Goal: Check status: Check status

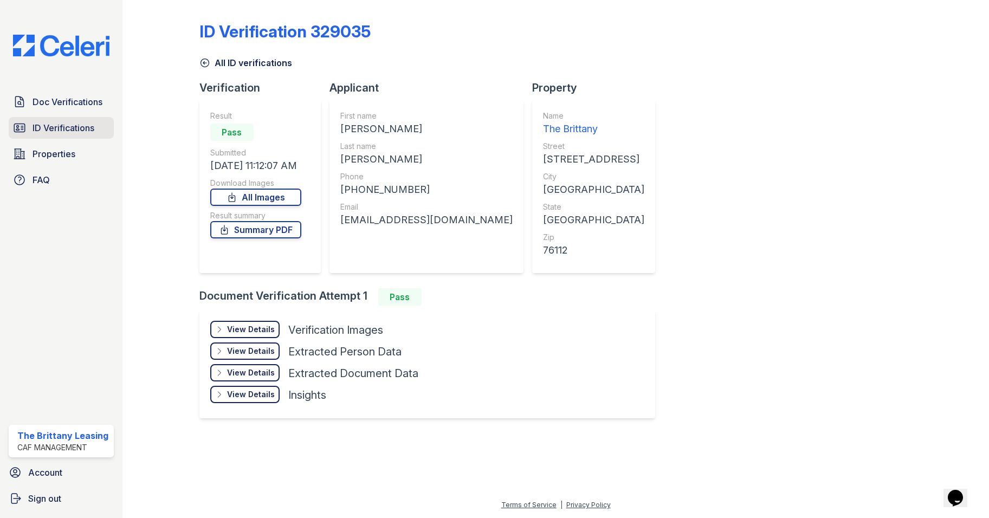
click at [43, 129] on span "ID Verifications" at bounding box center [64, 127] width 62 height 13
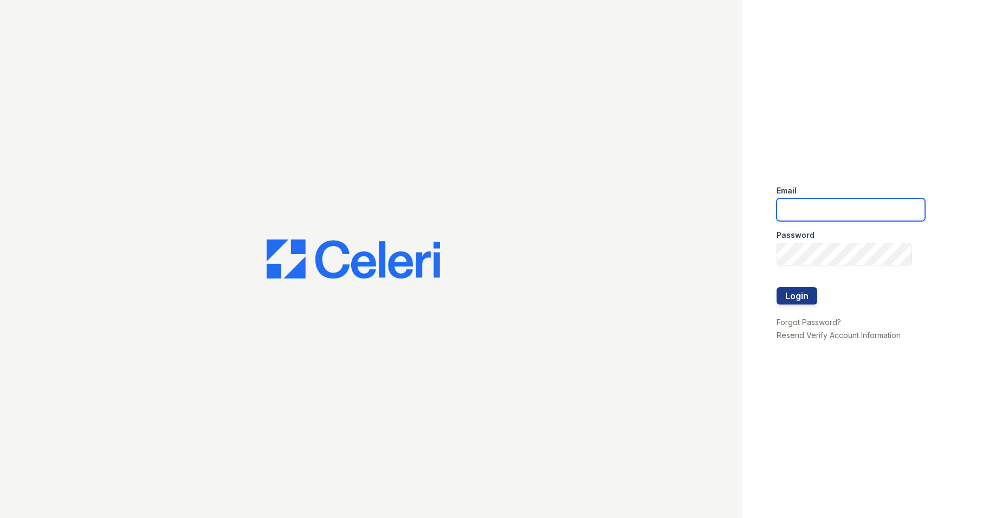
type input "[DOMAIN_NAME][EMAIL_ADDRESS][DOMAIN_NAME]"
click at [779, 301] on button "Login" at bounding box center [797, 295] width 41 height 17
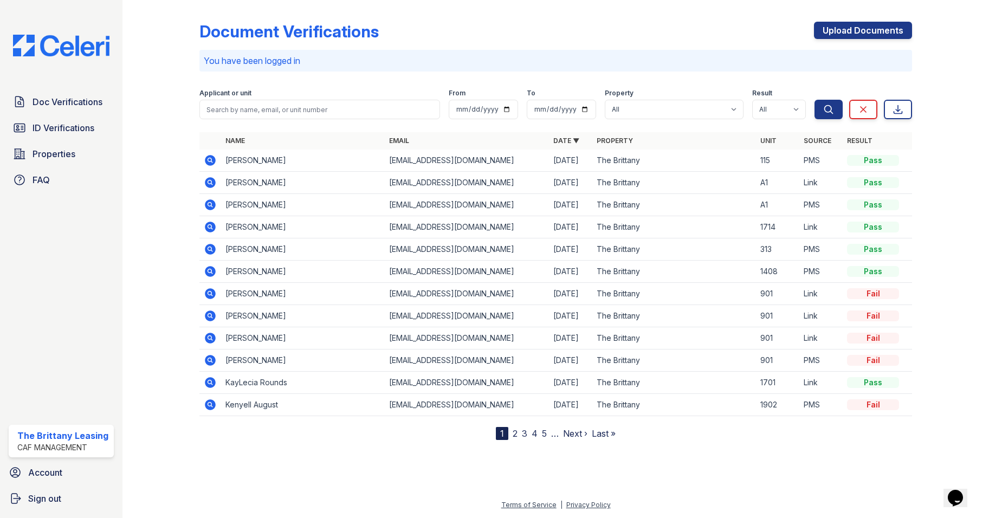
click at [214, 188] on icon at bounding box center [210, 182] width 13 height 13
click at [204, 203] on icon at bounding box center [210, 204] width 13 height 13
click at [212, 204] on icon at bounding box center [210, 204] width 11 height 11
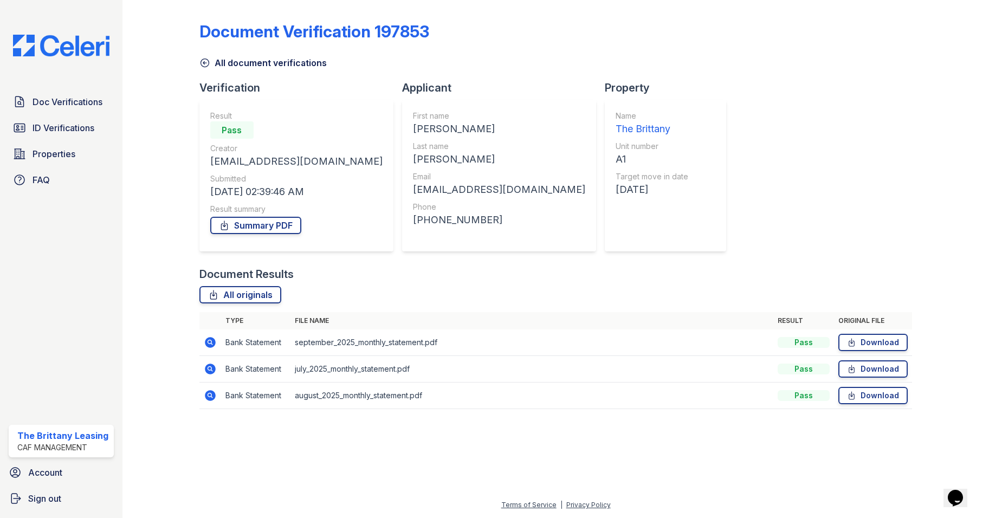
click at [211, 393] on icon at bounding box center [210, 395] width 13 height 13
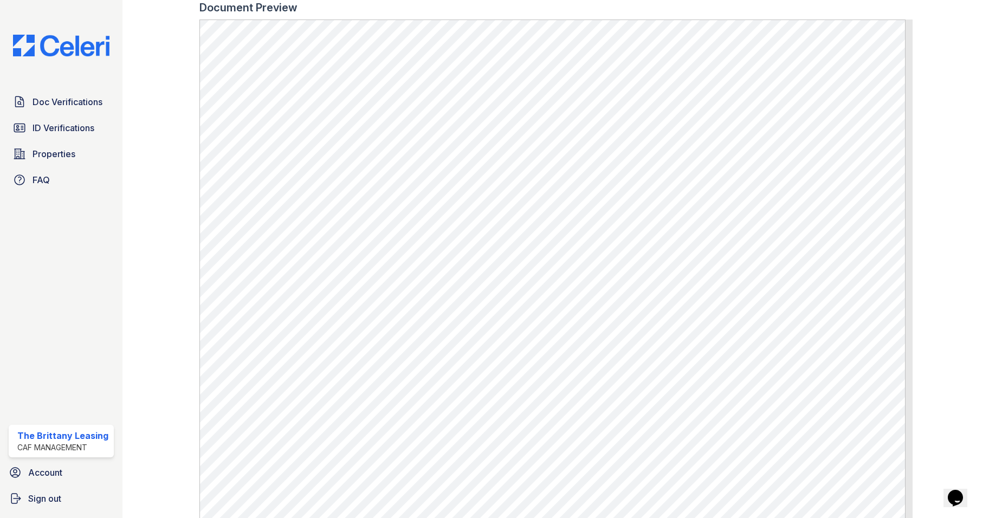
scroll to position [593, 0]
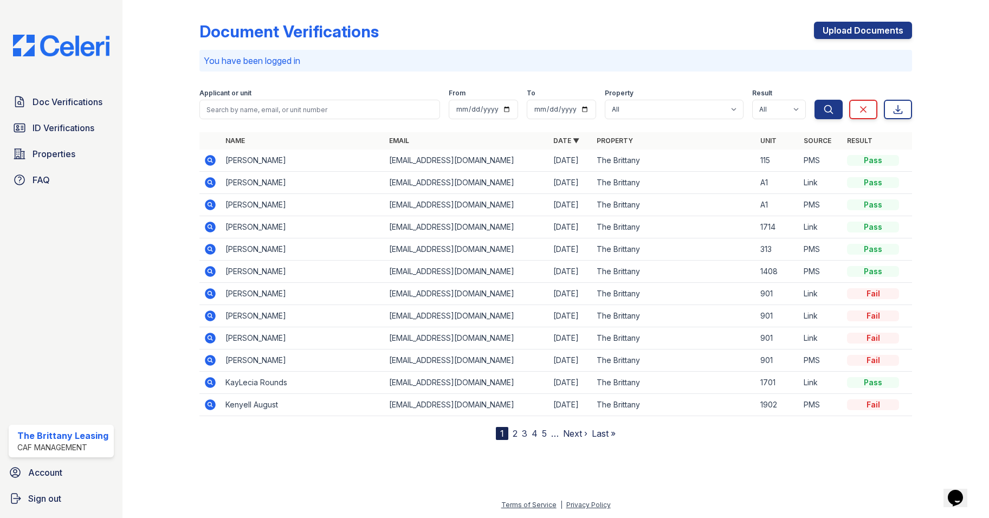
click at [210, 180] on icon at bounding box center [210, 182] width 13 height 13
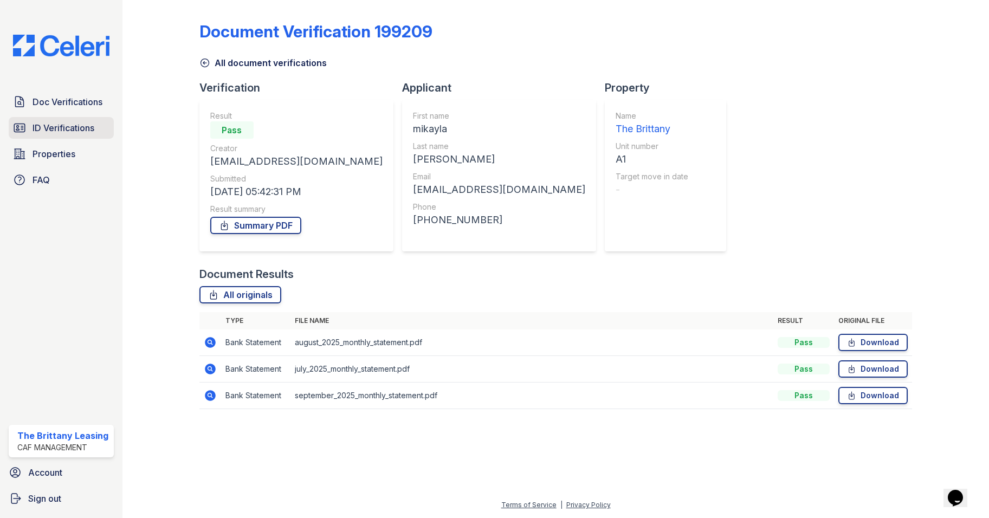
click at [63, 126] on span "ID Verifications" at bounding box center [64, 127] width 62 height 13
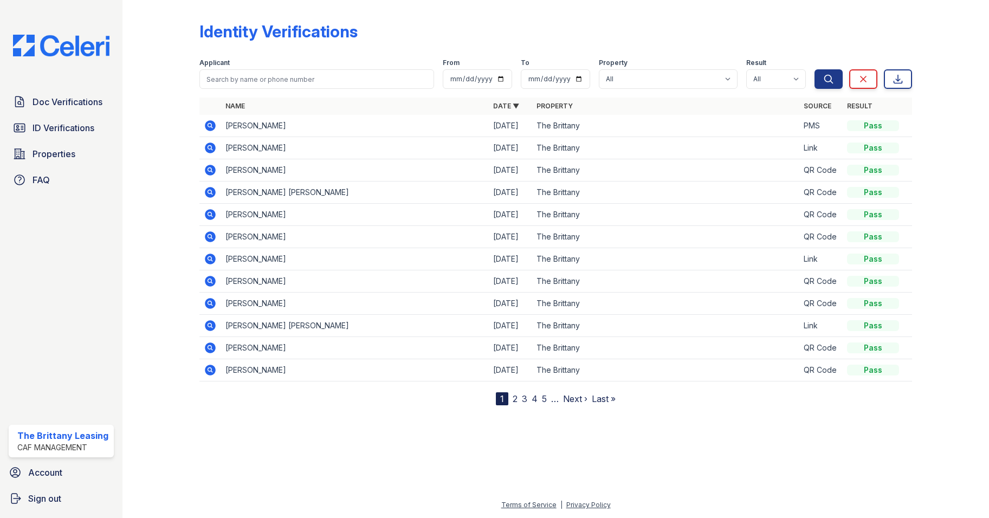
click at [212, 147] on icon at bounding box center [210, 148] width 11 height 11
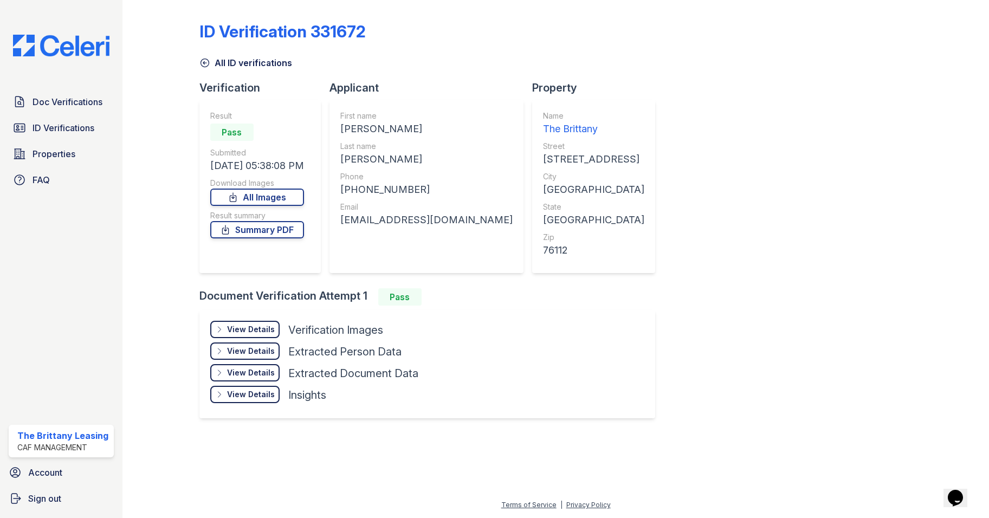
click at [247, 332] on div "View Details" at bounding box center [251, 329] width 48 height 11
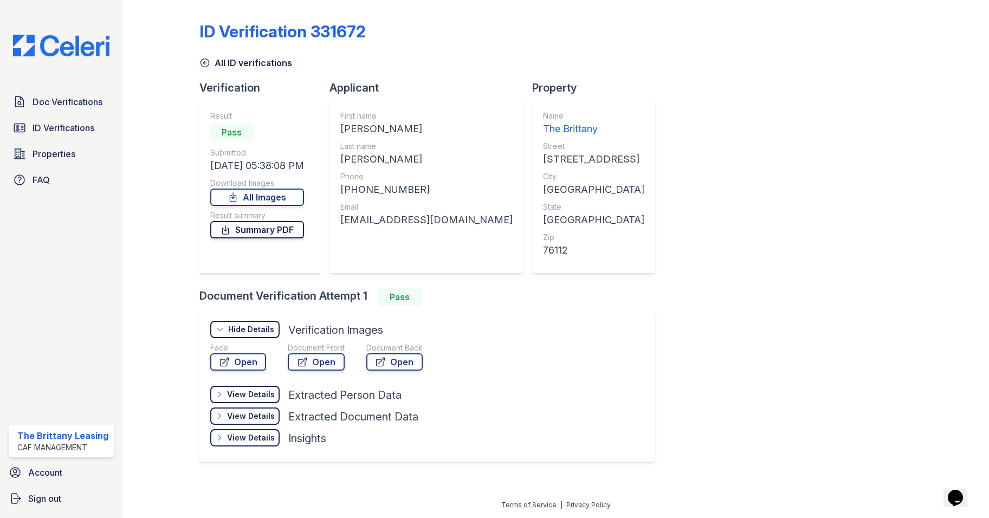
click at [269, 236] on link "Summary PDF" at bounding box center [257, 229] width 94 height 17
click at [56, 131] on span "ID Verifications" at bounding box center [64, 127] width 62 height 13
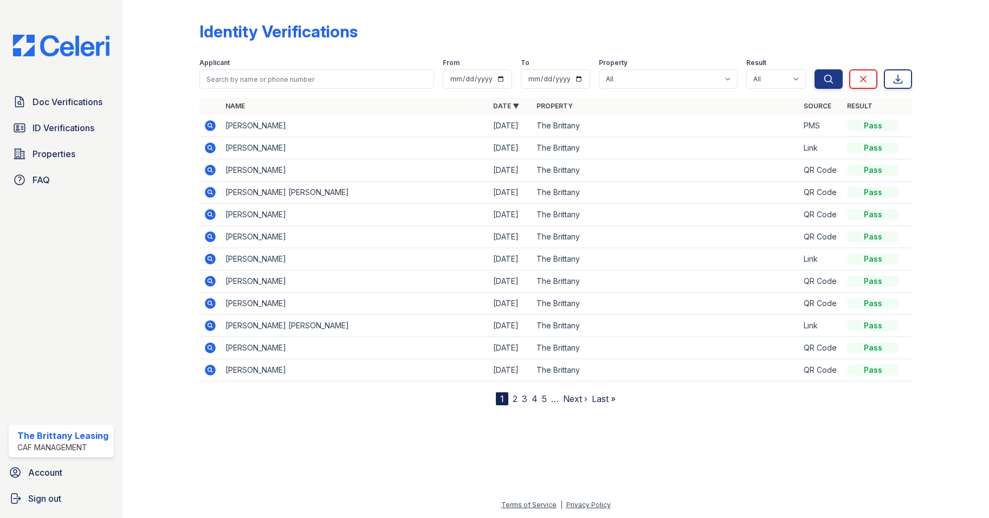
click at [212, 125] on icon at bounding box center [210, 125] width 11 height 11
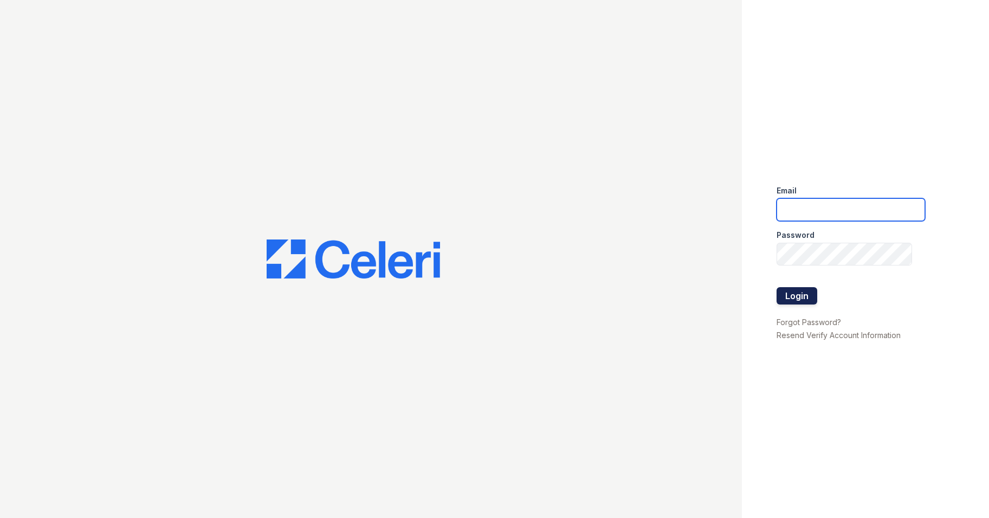
type input "[DOMAIN_NAME][EMAIL_ADDRESS][DOMAIN_NAME]"
click at [798, 297] on button "Login" at bounding box center [797, 295] width 41 height 17
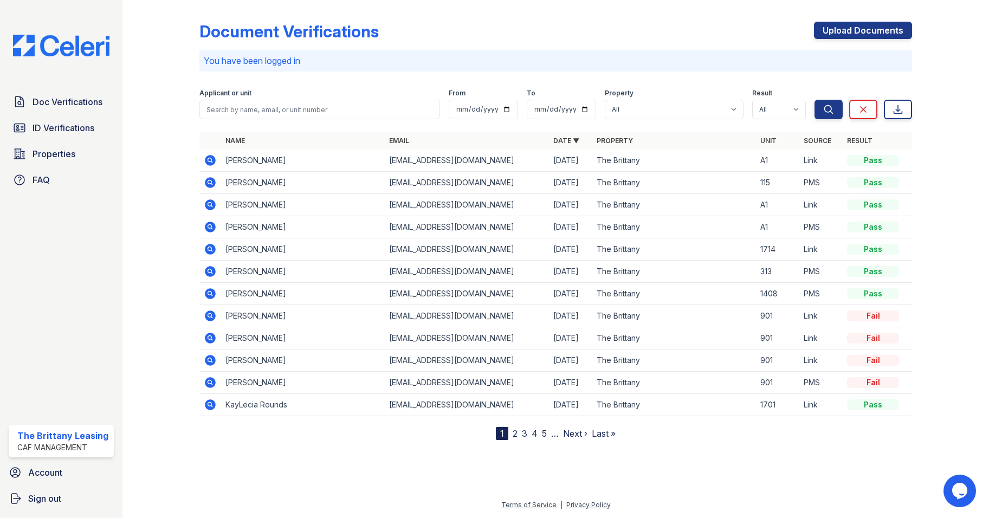
click at [213, 158] on icon at bounding box center [210, 160] width 11 height 11
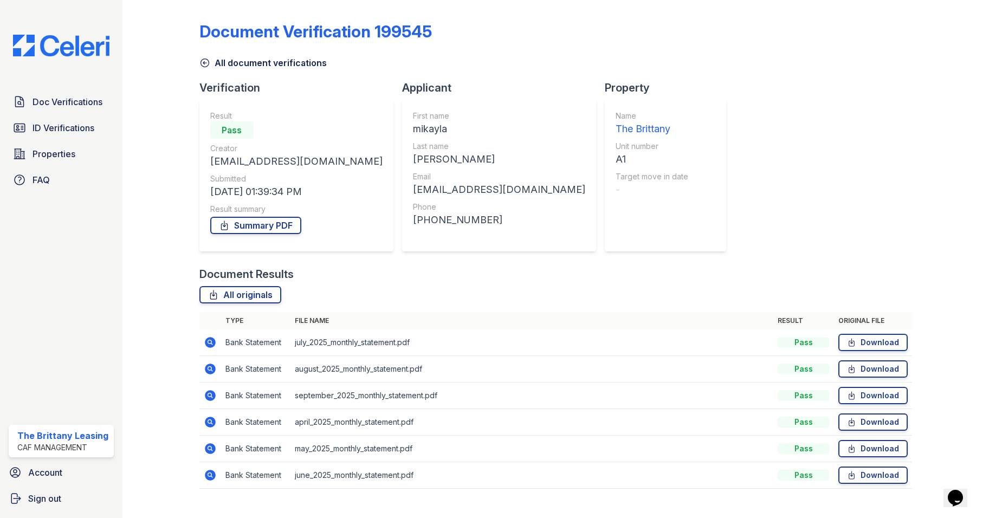
click at [214, 340] on icon at bounding box center [210, 342] width 11 height 11
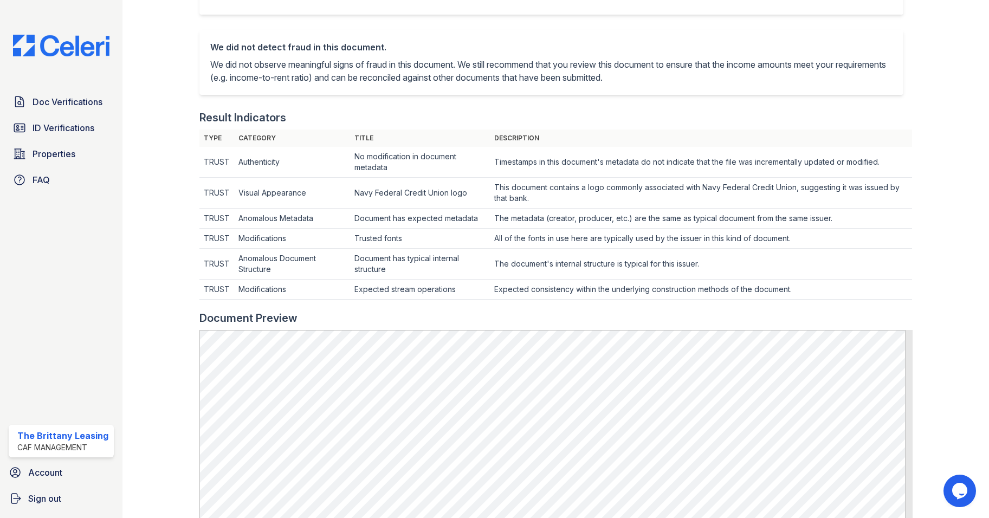
scroll to position [214, 0]
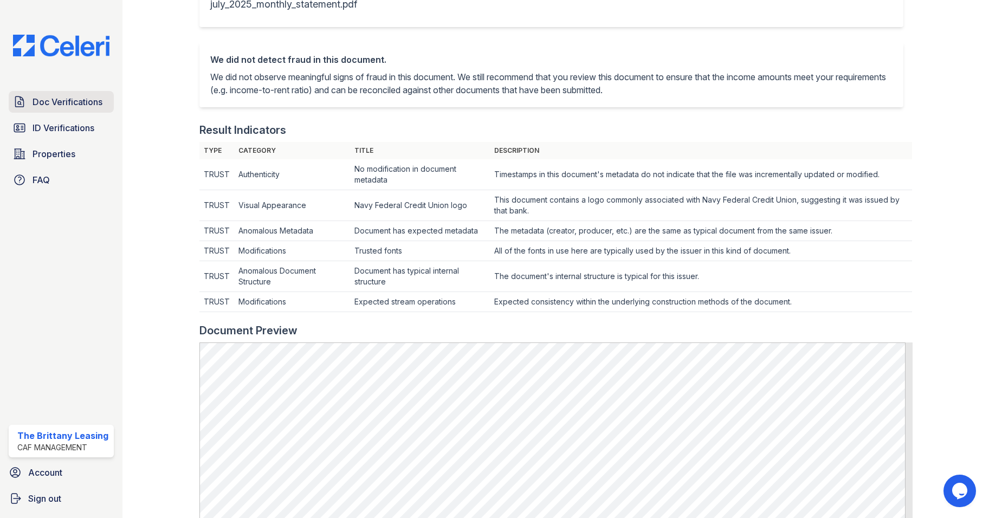
click at [41, 107] on span "Doc Verifications" at bounding box center [68, 101] width 70 height 13
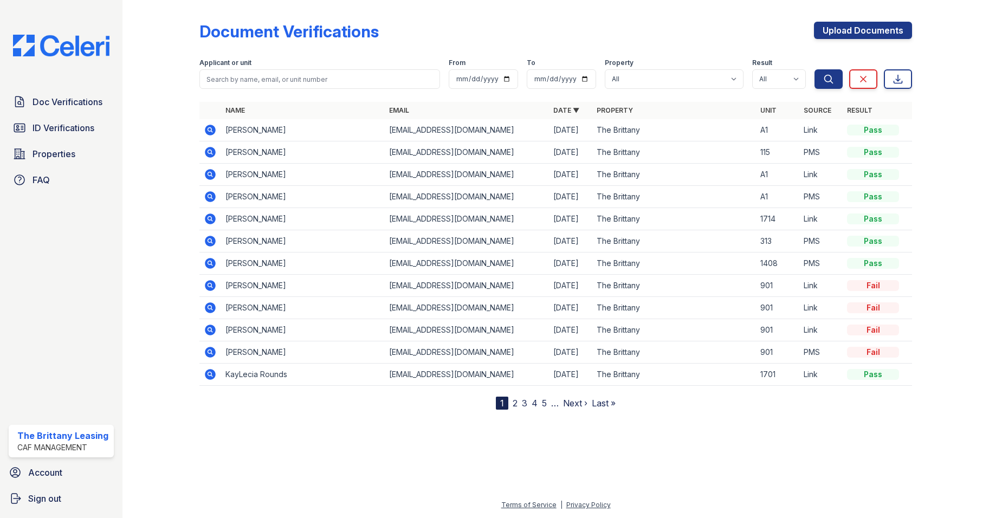
click at [215, 127] on icon at bounding box center [210, 130] width 11 height 11
